Goal: Information Seeking & Learning: Learn about a topic

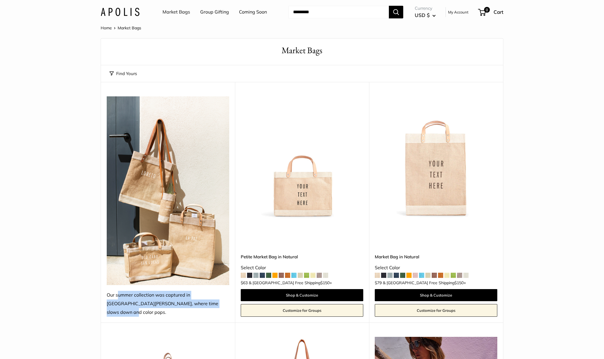
drag, startPoint x: 193, startPoint y: 305, endPoint x: 107, endPoint y: 295, distance: 87.2
click at [107, 295] on div "Our summer collection was captured in Todos Santos, where time slows down and c…" at bounding box center [168, 304] width 123 height 26
copy div "Our summer collection was captured in Todos Santos, where time slows down and c…"
click at [263, 273] on span at bounding box center [262, 275] width 5 height 5
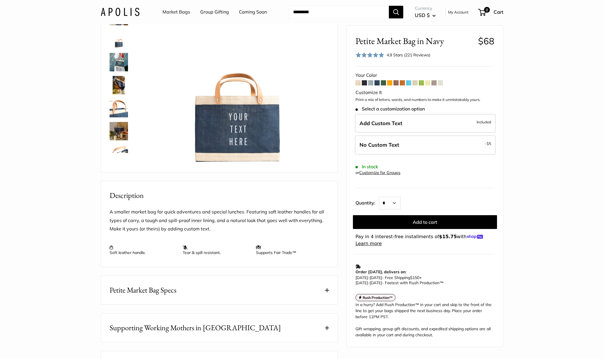
click at [115, 67] on img at bounding box center [119, 62] width 18 height 18
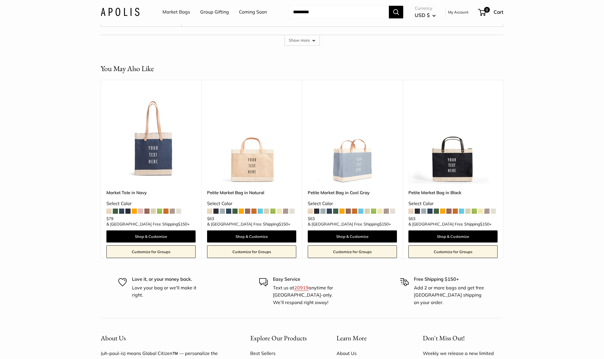
scroll to position [1598, 0]
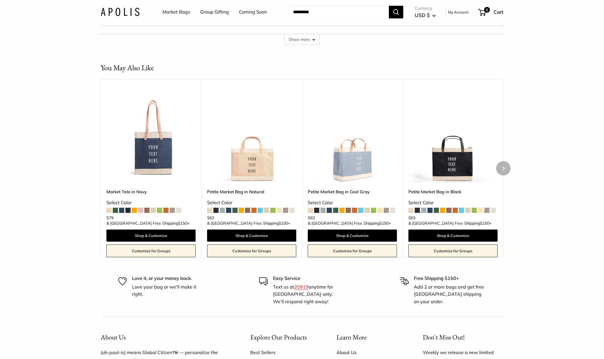
click at [0, 0] on img at bounding box center [0, 0] width 0 height 0
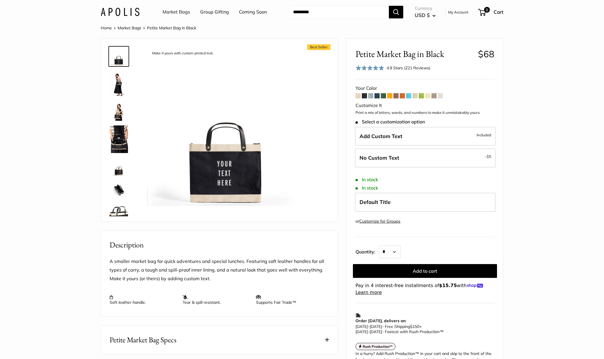
click at [117, 82] on img at bounding box center [119, 84] width 18 height 28
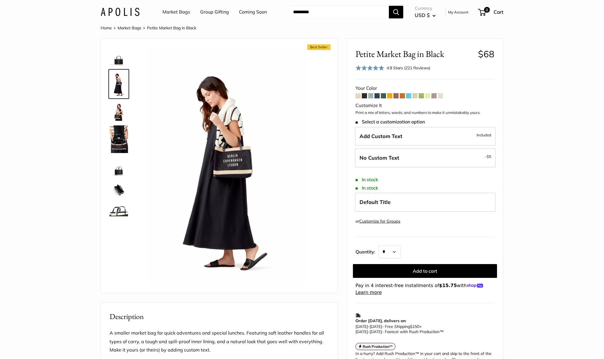
click at [169, 13] on link "Market Bags" at bounding box center [177, 12] width 28 height 9
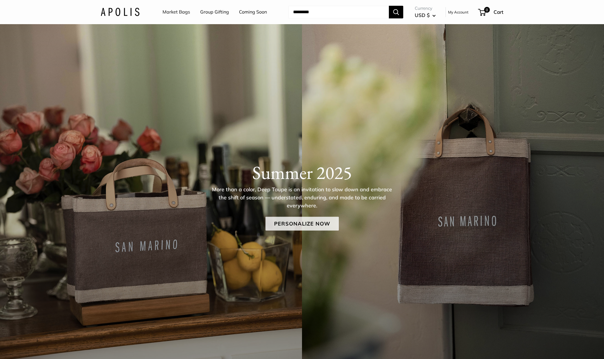
click at [297, 227] on link "Personalize Now" at bounding box center [302, 224] width 73 height 14
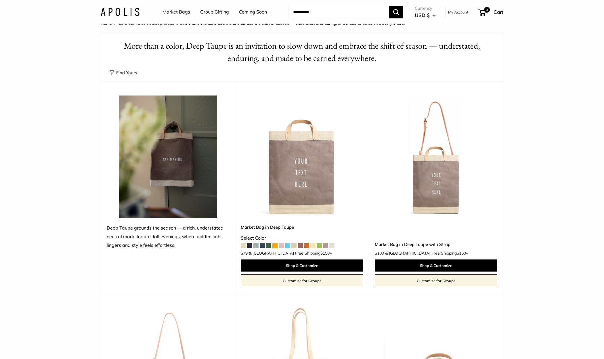
click at [262, 246] on span at bounding box center [262, 245] width 5 height 5
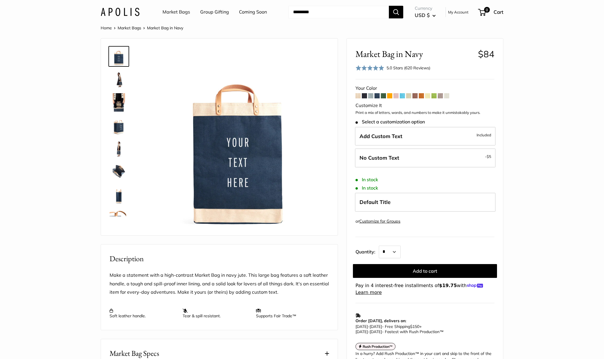
click at [120, 83] on img at bounding box center [119, 79] width 18 height 18
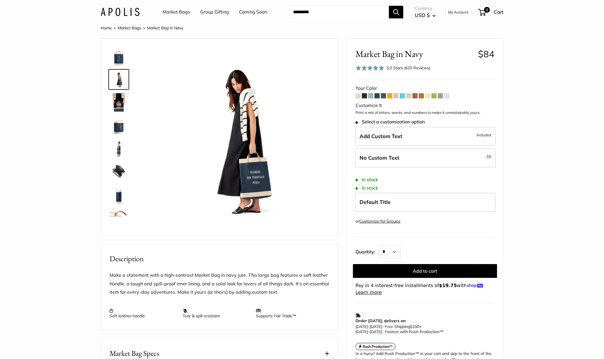
click at [120, 148] on img at bounding box center [119, 148] width 18 height 18
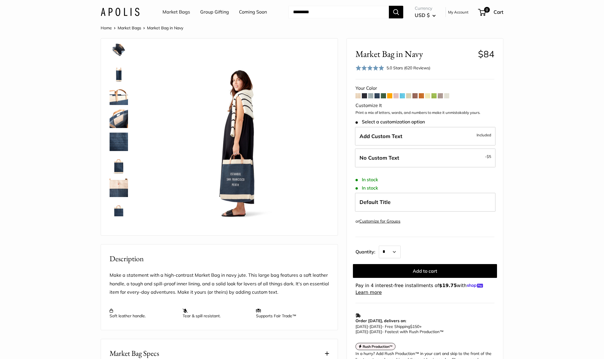
scroll to position [129, 0]
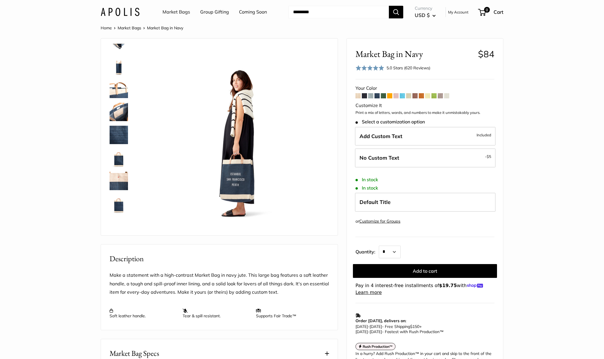
click at [172, 10] on link "Market Bags" at bounding box center [177, 12] width 28 height 9
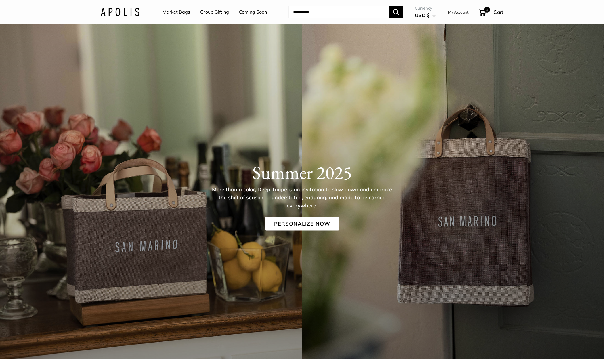
click at [307, 213] on div "Summer 2025 More than a color, Deep Taupe is an invitation to slow down and emb…" at bounding box center [302, 196] width 426 height 69
click at [307, 222] on link "Personalize Now" at bounding box center [302, 224] width 73 height 14
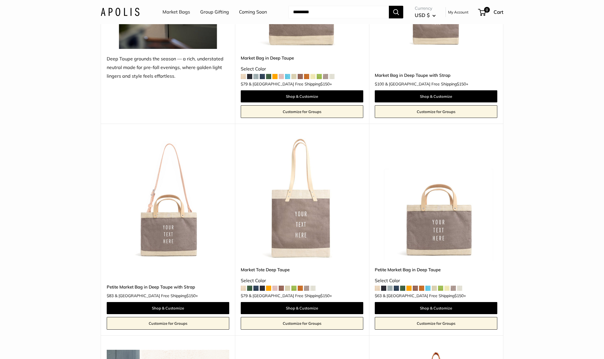
scroll to position [176, 0]
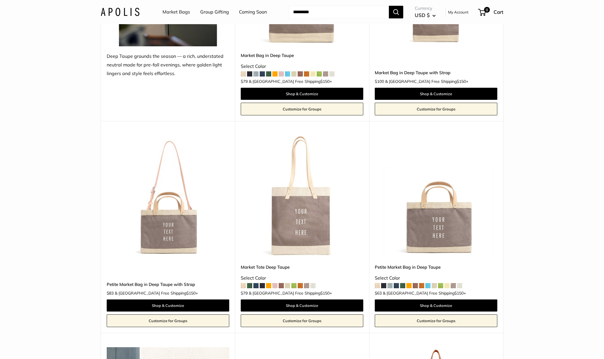
click at [257, 286] on span at bounding box center [256, 285] width 5 height 5
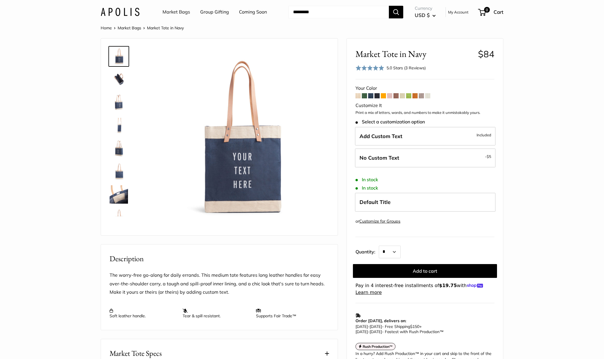
click at [127, 11] on img at bounding box center [120, 12] width 39 height 8
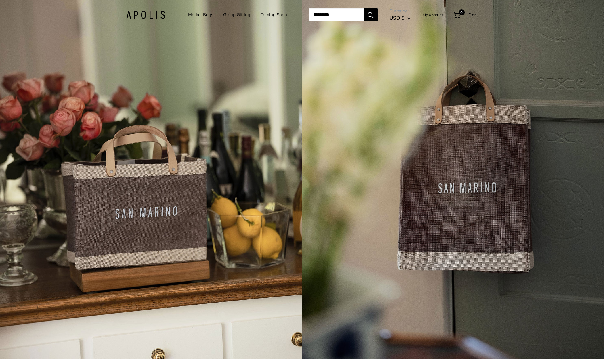
click at [198, 11] on link "Market Bags" at bounding box center [200, 15] width 25 height 8
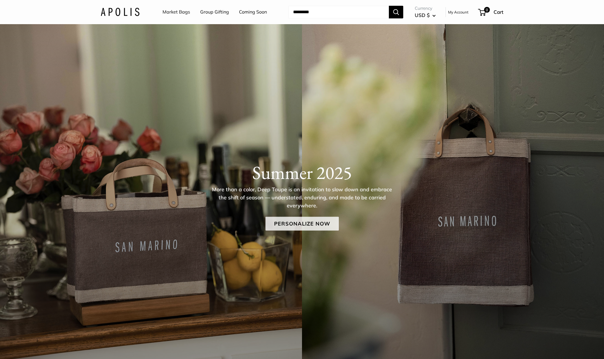
click at [292, 222] on link "Personalize Now" at bounding box center [302, 224] width 73 height 14
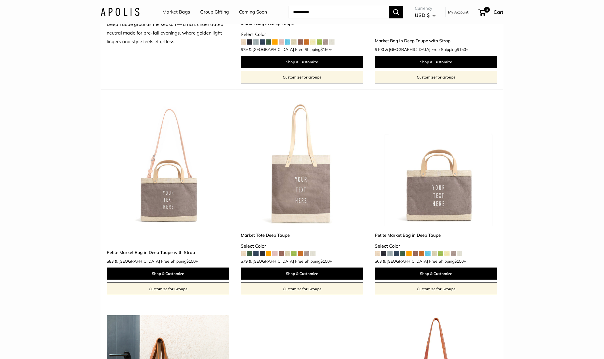
scroll to position [233, 0]
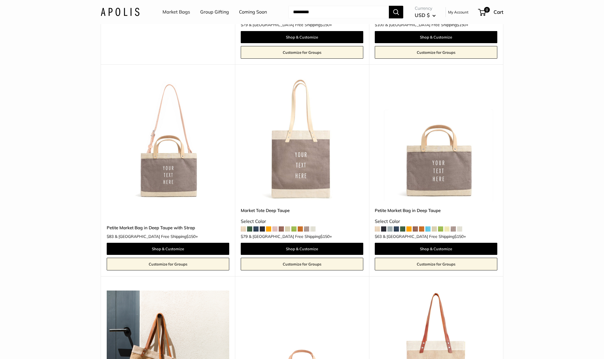
click at [264, 229] on span at bounding box center [262, 229] width 5 height 5
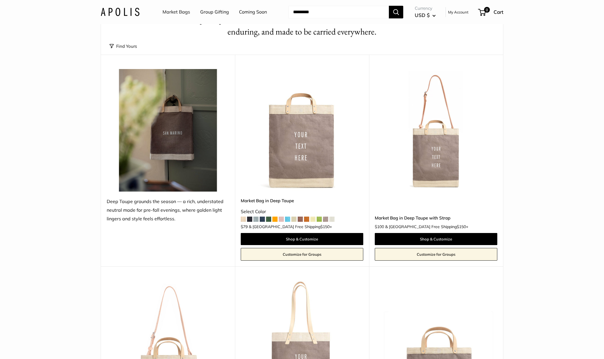
scroll to position [26, 0]
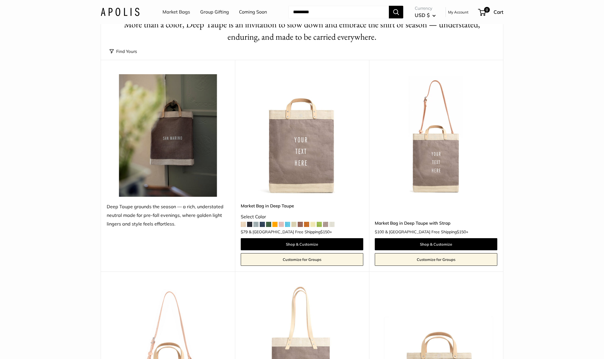
click at [249, 226] on span at bounding box center [249, 224] width 5 height 5
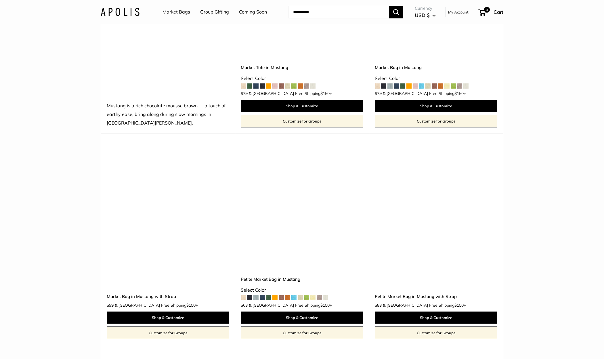
scroll to position [1937, 0]
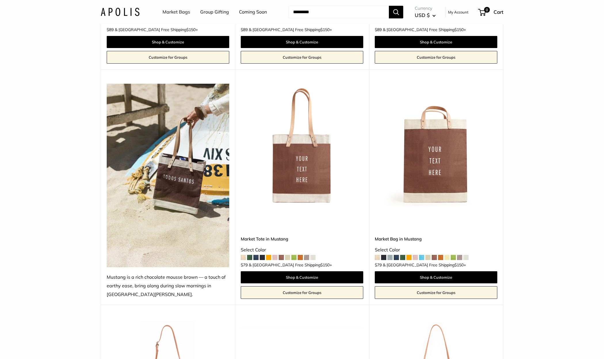
click at [396, 255] on span at bounding box center [396, 257] width 5 height 5
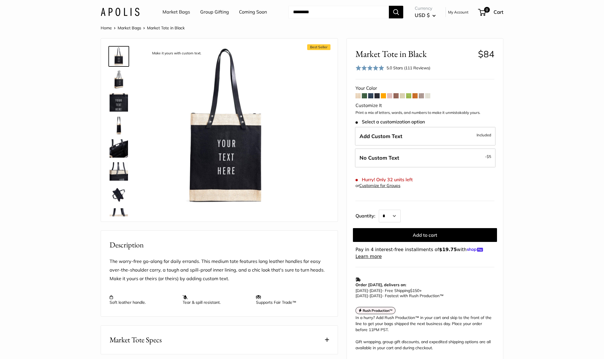
scroll to position [60, 0]
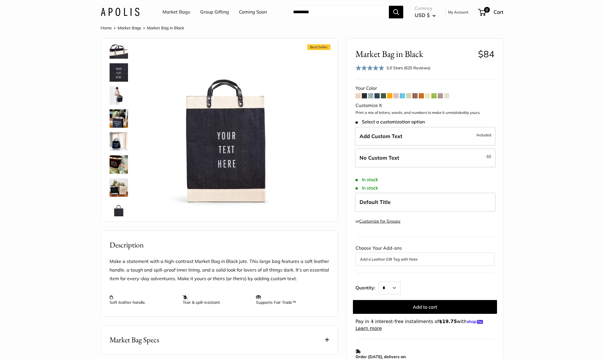
click at [120, 142] on img at bounding box center [119, 141] width 18 height 18
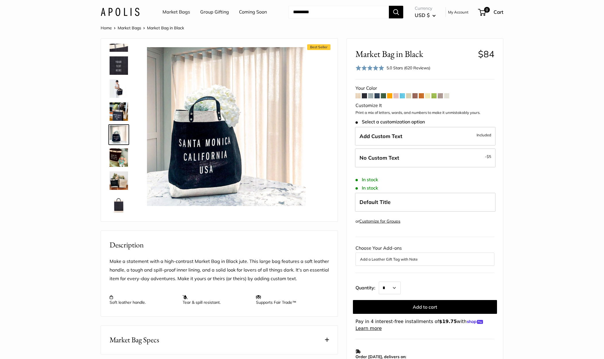
click at [119, 155] on img at bounding box center [119, 158] width 18 height 18
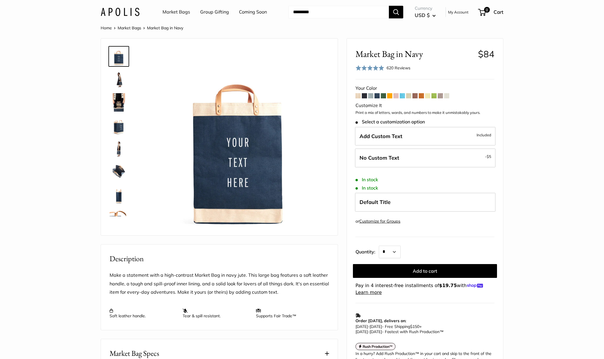
click at [121, 86] on img at bounding box center [119, 79] width 18 height 18
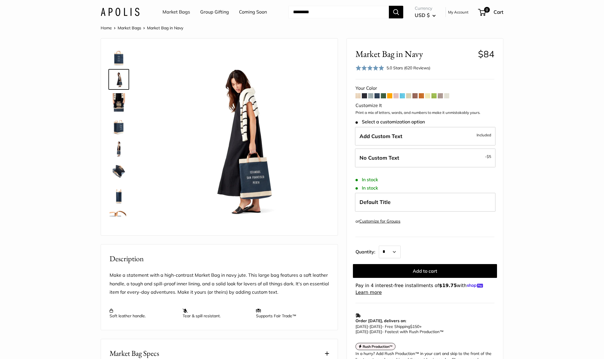
click at [174, 12] on link "Market Bags" at bounding box center [177, 12] width 28 height 9
